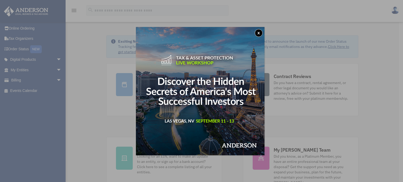
click at [260, 35] on button "x" at bounding box center [259, 33] width 8 height 8
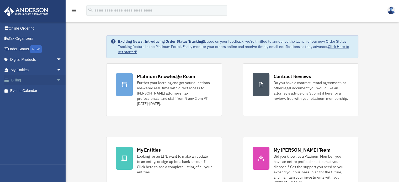
click at [56, 81] on span "arrow_drop_down" at bounding box center [61, 80] width 10 height 11
click at [30, 90] on link "$ Open Invoices" at bounding box center [38, 90] width 62 height 11
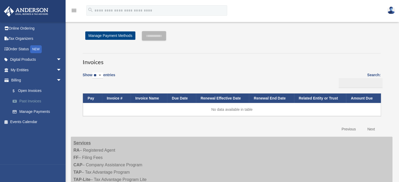
click at [28, 100] on link "Past Invoices" at bounding box center [38, 101] width 62 height 10
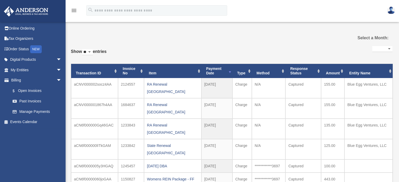
select select
click at [95, 84] on td "aCNVI000002socz4AA" at bounding box center [94, 88] width 47 height 20
click at [213, 81] on td "2025-08-10" at bounding box center [216, 88] width 31 height 20
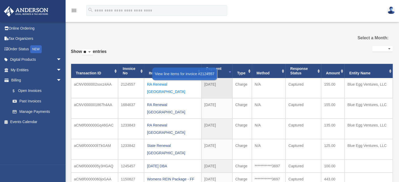
click at [157, 85] on div "RA Renewal TX" at bounding box center [172, 88] width 51 height 15
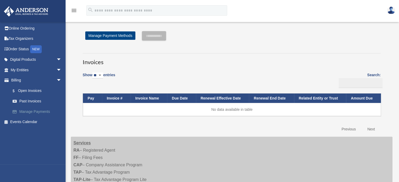
click at [29, 111] on link "Manage Payments" at bounding box center [38, 111] width 62 height 10
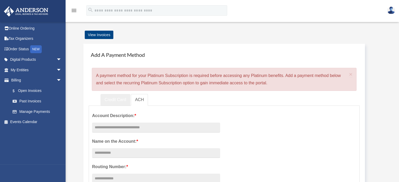
click at [117, 101] on link "Credit Card" at bounding box center [115, 100] width 30 height 12
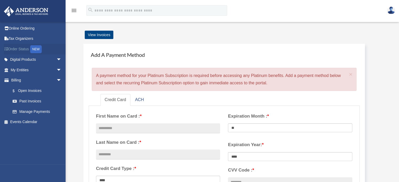
click at [18, 47] on link "Order Status NEW" at bounding box center [37, 49] width 66 height 11
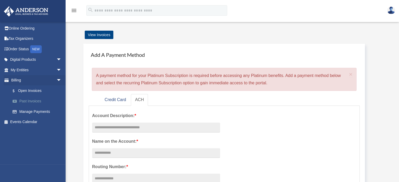
click at [23, 100] on link "Past Invoices" at bounding box center [38, 101] width 62 height 10
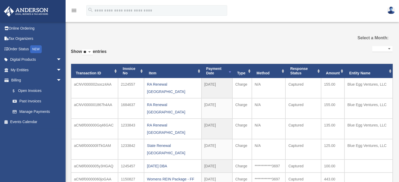
select select
drag, startPoint x: 118, startPoint y: 83, endPoint x: 135, endPoint y: 83, distance: 16.8
click at [135, 83] on td "2124557" at bounding box center [131, 88] width 26 height 20
click at [168, 52] on div "**********" at bounding box center [231, 124] width 321 height 159
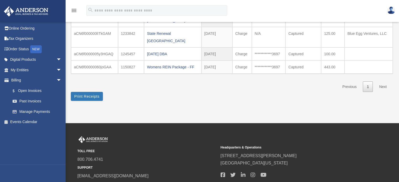
scroll to position [121, 0]
